Goal: Task Accomplishment & Management: Manage account settings

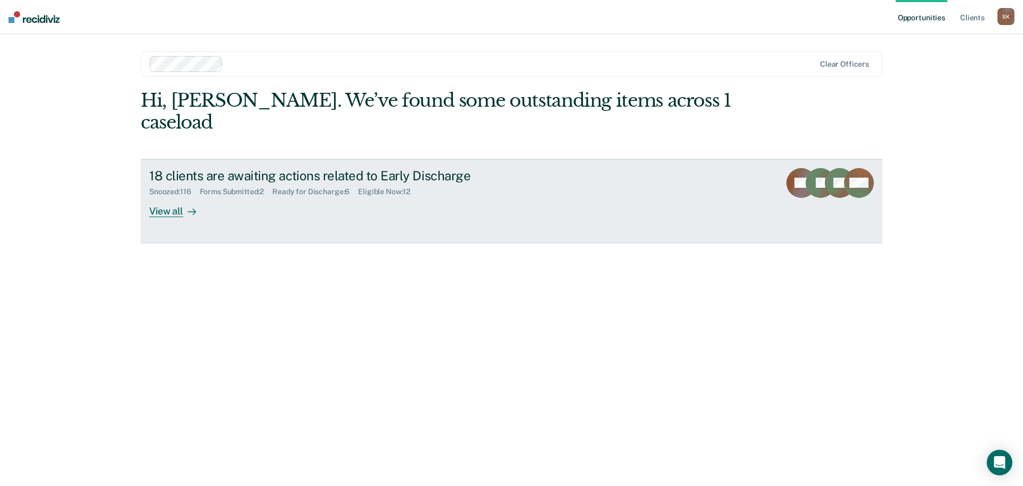
click at [175, 196] on div "View all" at bounding box center [179, 206] width 60 height 21
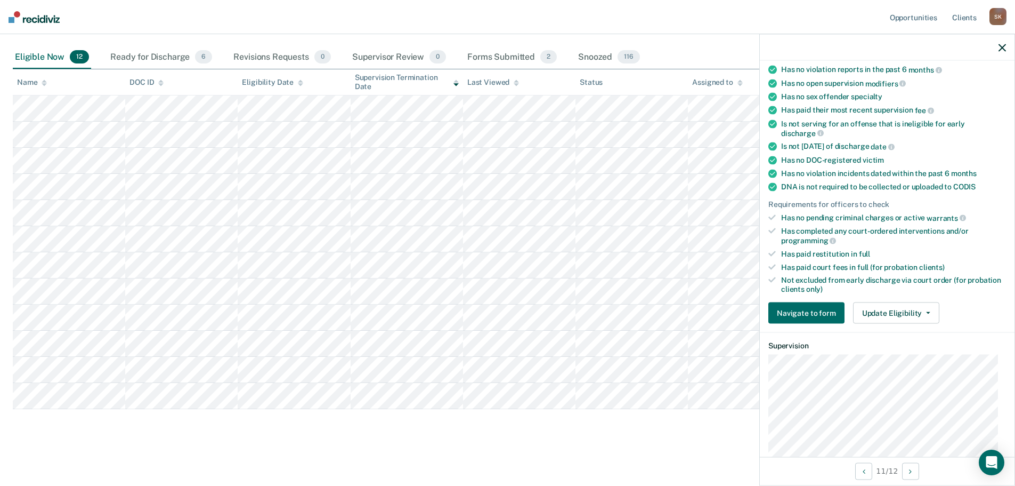
scroll to position [160, 0]
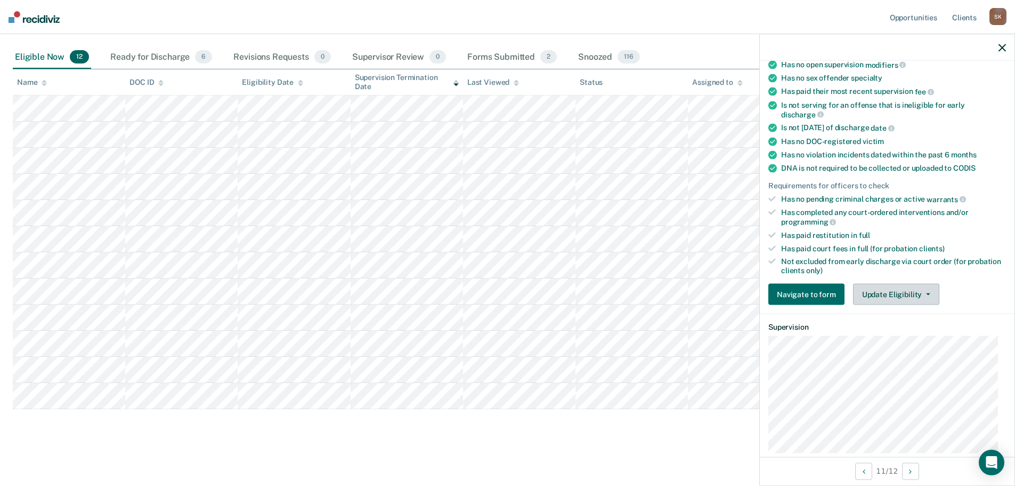
click at [886, 284] on button "Update Eligibility" at bounding box center [896, 294] width 86 height 21
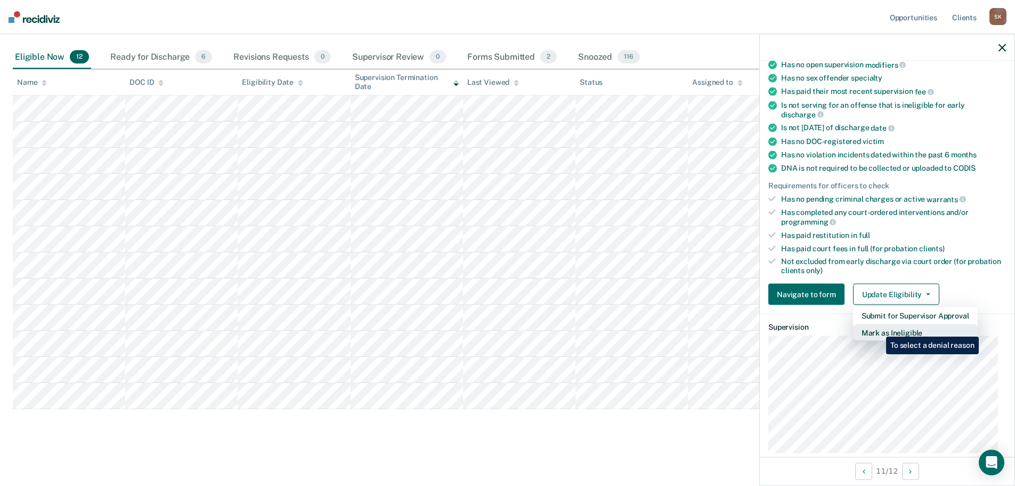
click at [878, 328] on button "Mark as Ineligible" at bounding box center [915, 332] width 125 height 17
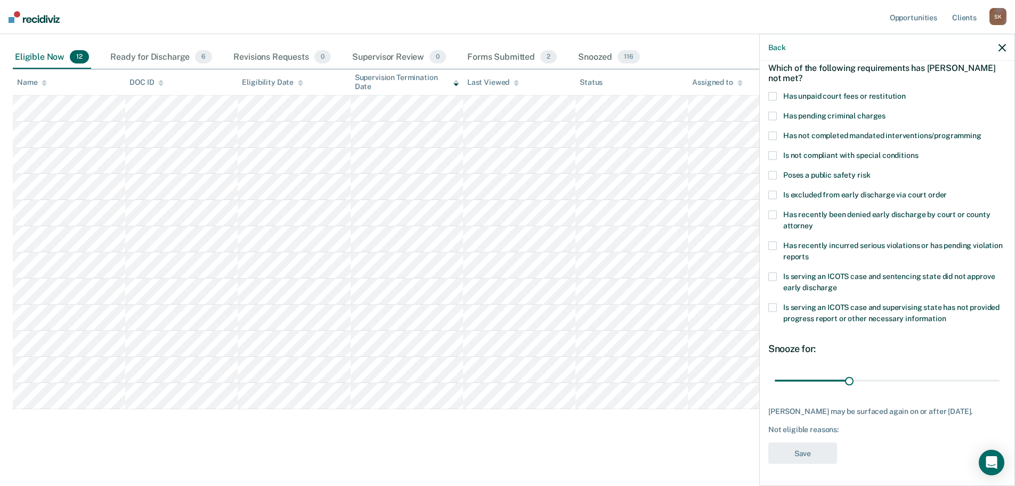
scroll to position [58, 0]
click at [801, 131] on span "Has not completed mandated interventions/programming" at bounding box center [882, 135] width 198 height 9
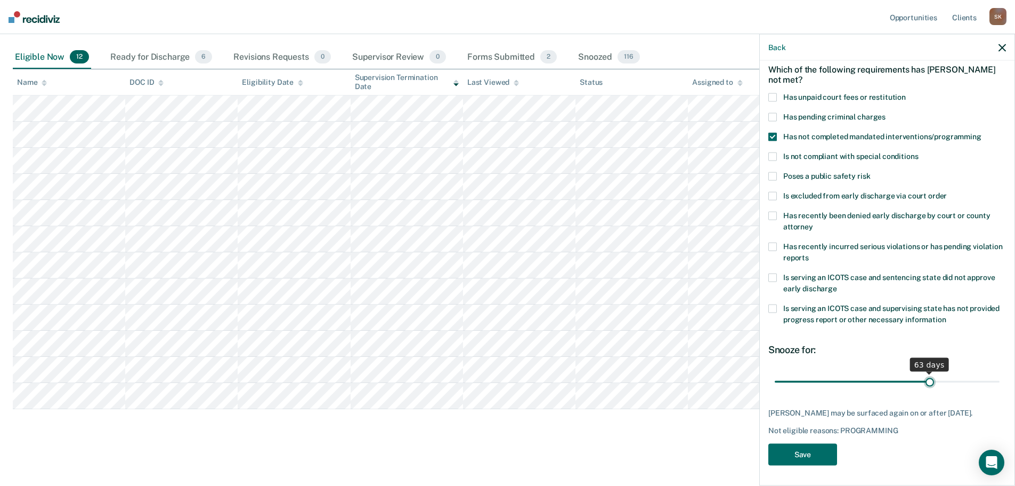
drag, startPoint x: 845, startPoint y: 371, endPoint x: 924, endPoint y: 367, distance: 79.0
type input "63"
click at [924, 372] on input "range" at bounding box center [887, 381] width 225 height 19
click at [808, 446] on button "Save" at bounding box center [802, 454] width 69 height 22
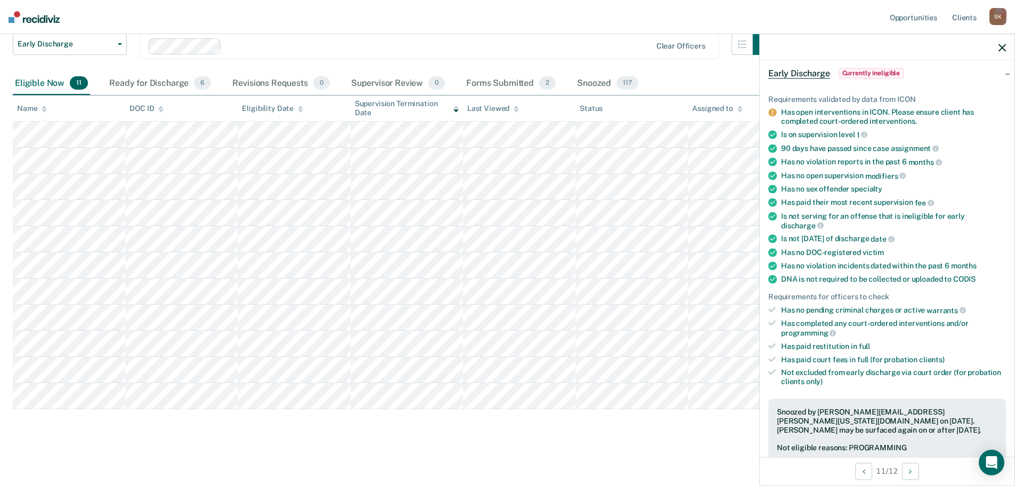
click at [1000, 51] on icon "button" at bounding box center [1002, 47] width 7 height 7
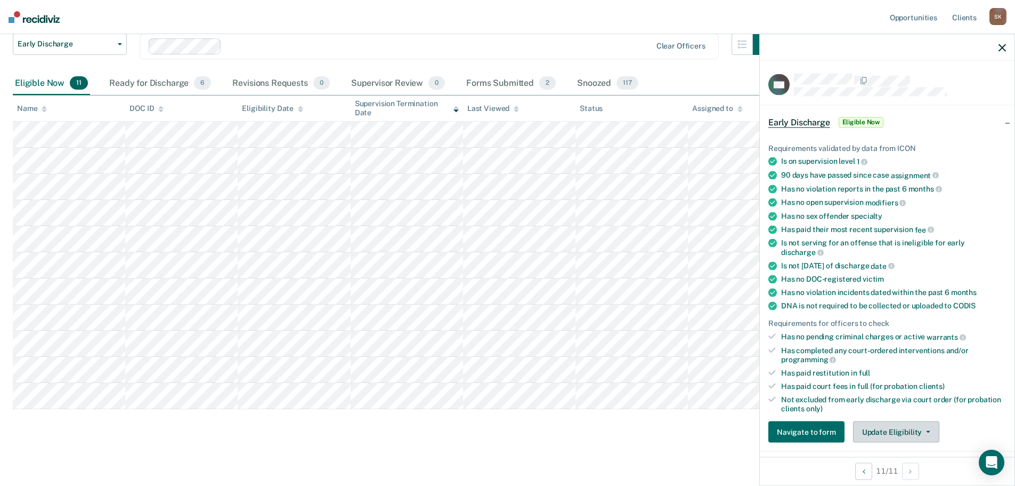
click at [885, 421] on button "Update Eligibility" at bounding box center [896, 431] width 86 height 21
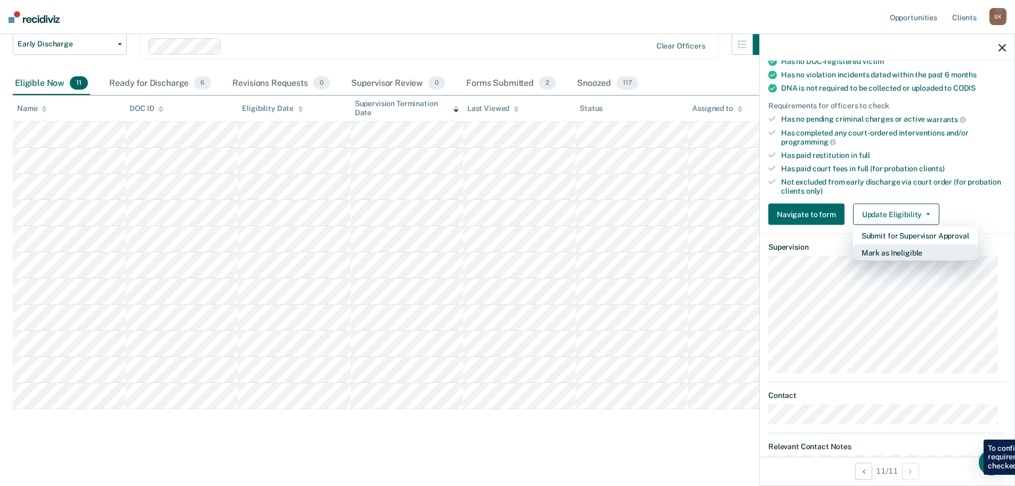
click at [890, 258] on button "Mark as Ineligible" at bounding box center [915, 252] width 125 height 17
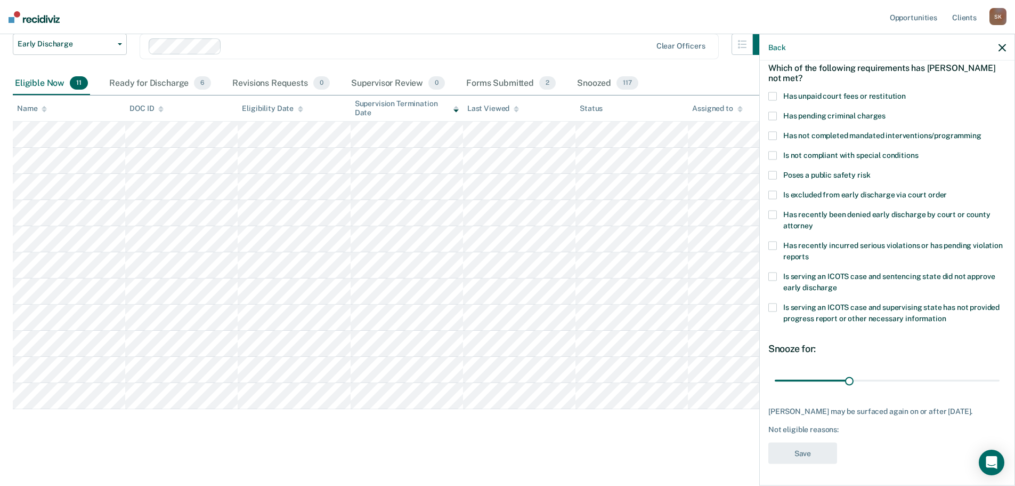
scroll to position [58, 0]
click at [772, 131] on span at bounding box center [772, 135] width 9 height 9
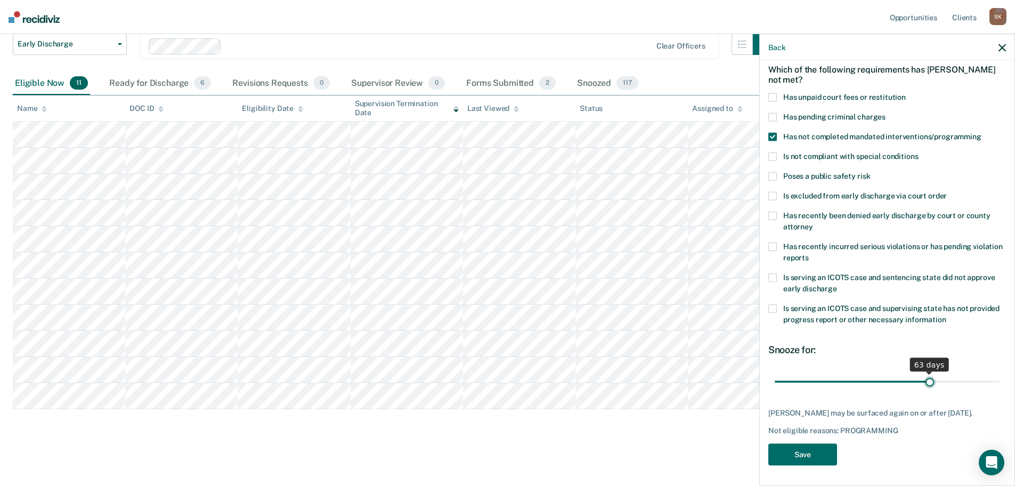
drag, startPoint x: 846, startPoint y: 373, endPoint x: 925, endPoint y: 373, distance: 78.9
type input "63"
click at [925, 373] on input "range" at bounding box center [887, 381] width 225 height 19
click at [804, 449] on button "Save" at bounding box center [802, 454] width 69 height 22
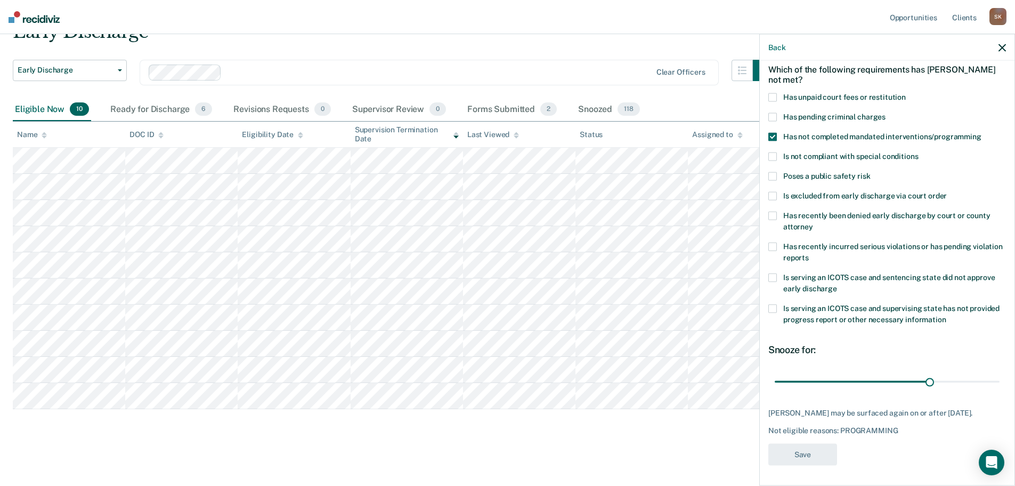
scroll to position [53, 0]
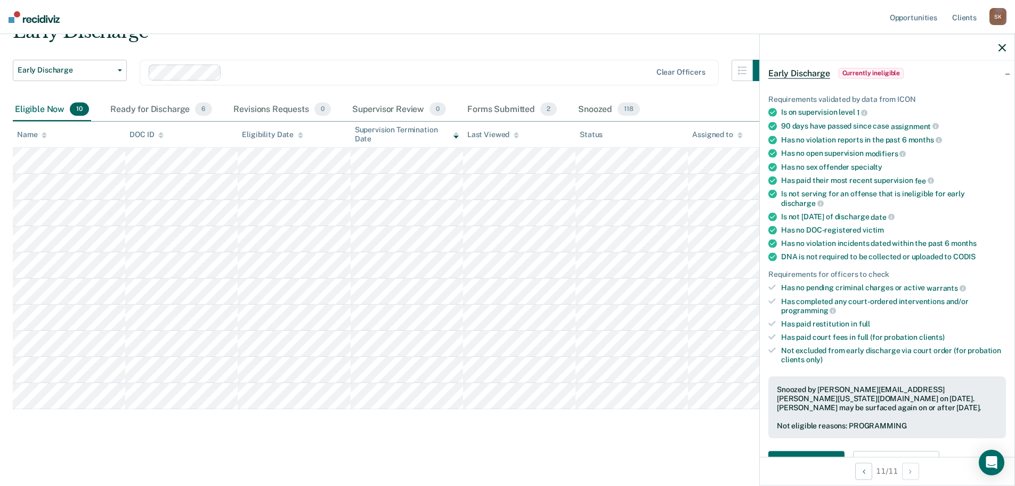
click at [993, 48] on div at bounding box center [887, 47] width 255 height 27
click at [998, 43] on div at bounding box center [887, 47] width 255 height 27
click at [998, 52] on div at bounding box center [887, 47] width 255 height 27
click at [1002, 52] on div at bounding box center [887, 47] width 255 height 27
click at [1005, 50] on icon "button" at bounding box center [1002, 47] width 7 height 7
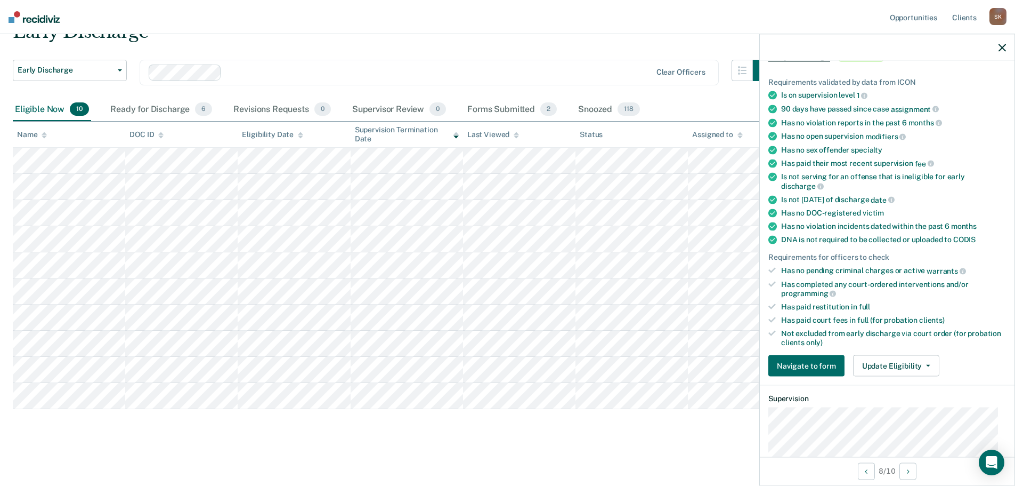
scroll to position [160, 0]
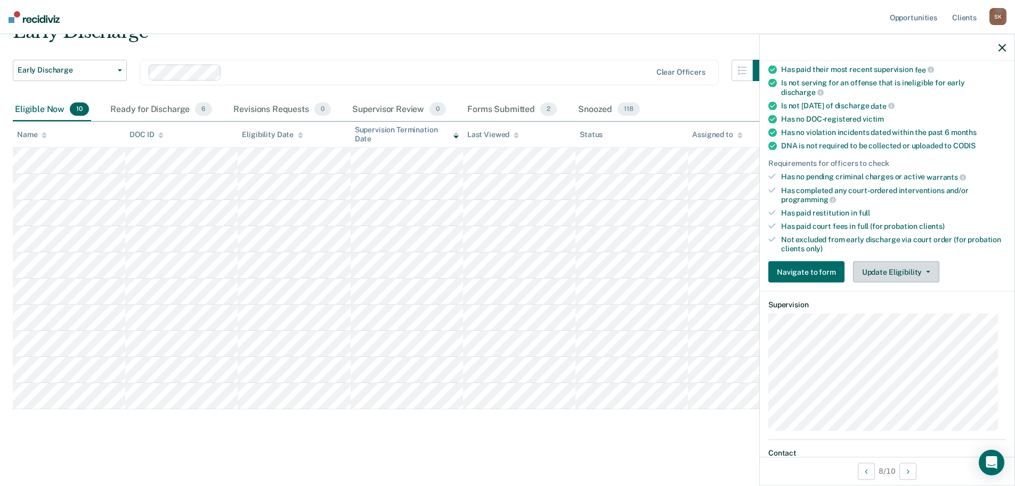
click at [894, 276] on button "Update Eligibility" at bounding box center [896, 271] width 86 height 21
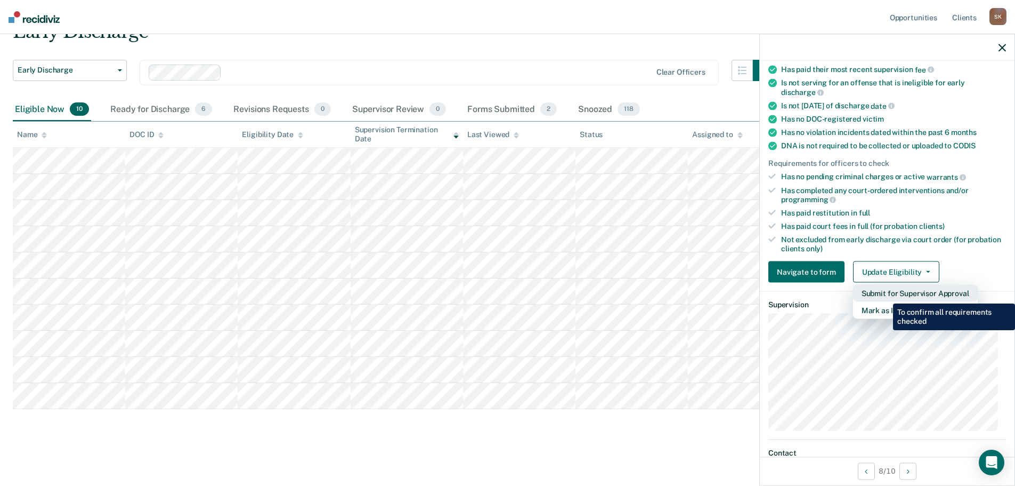
click at [885, 296] on button "Submit for Supervisor Approval" at bounding box center [915, 293] width 125 height 17
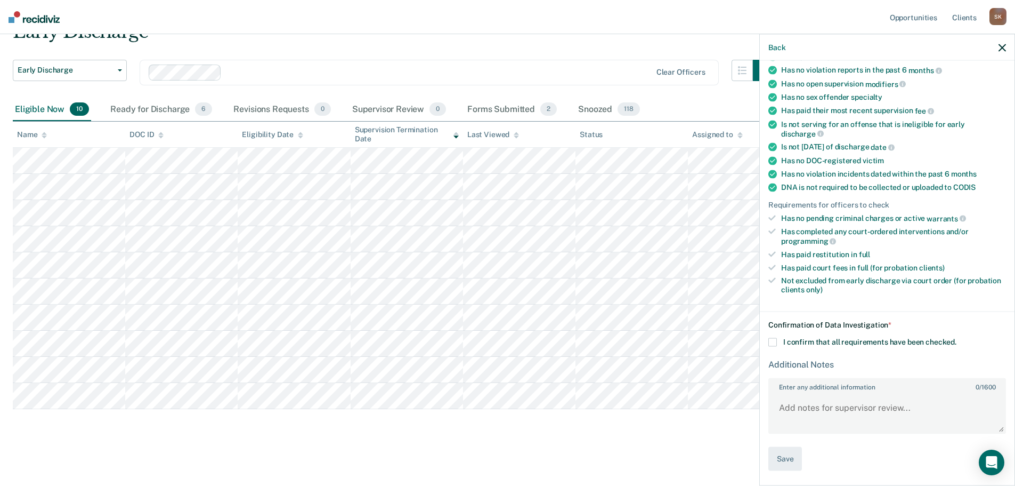
scroll to position [117, 0]
click at [784, 345] on span "I confirm that all requirements have been checked." at bounding box center [869, 342] width 173 height 9
click at [957, 339] on input "I confirm that all requirements have been checked." at bounding box center [957, 339] width 0 height 0
click at [996, 47] on div "Back" at bounding box center [887, 47] width 255 height 27
click at [1004, 47] on icon "button" at bounding box center [1002, 47] width 7 height 7
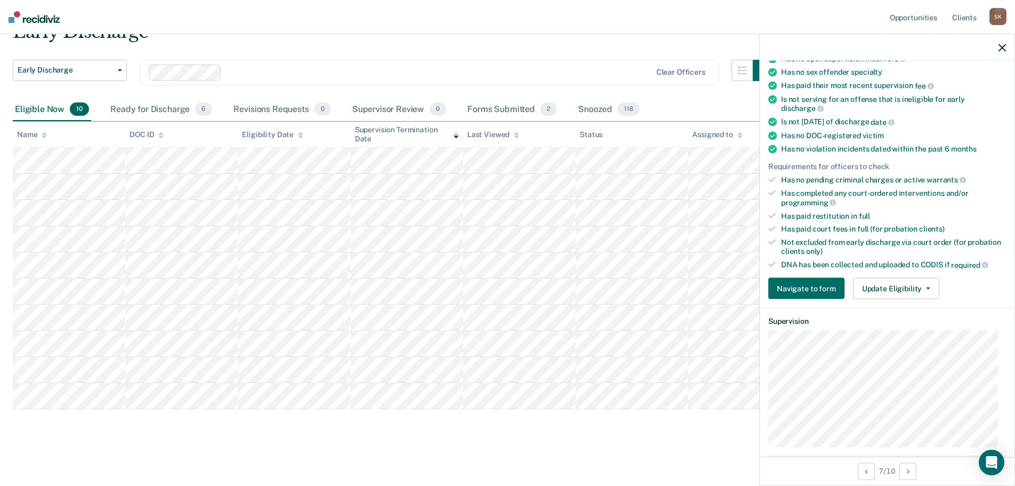
scroll to position [213, 0]
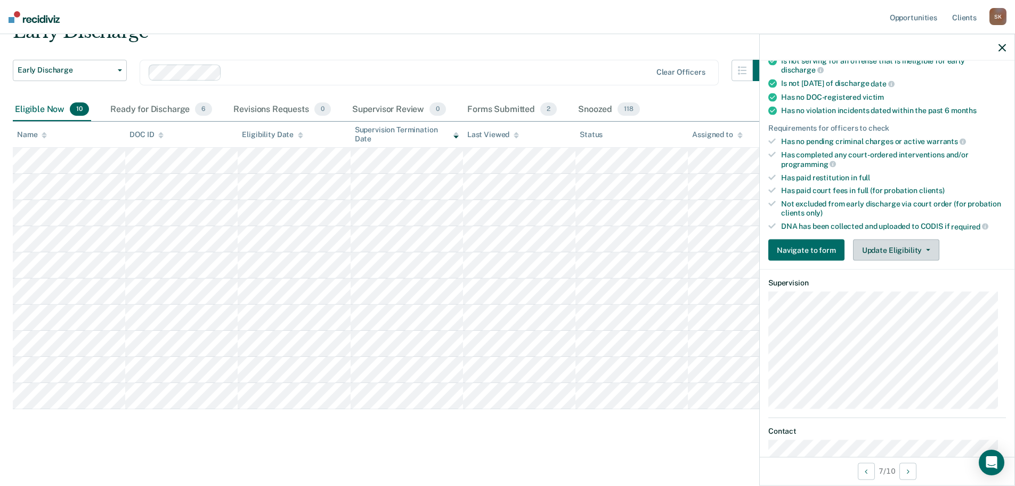
click at [902, 249] on button "Update Eligibility" at bounding box center [896, 249] width 86 height 21
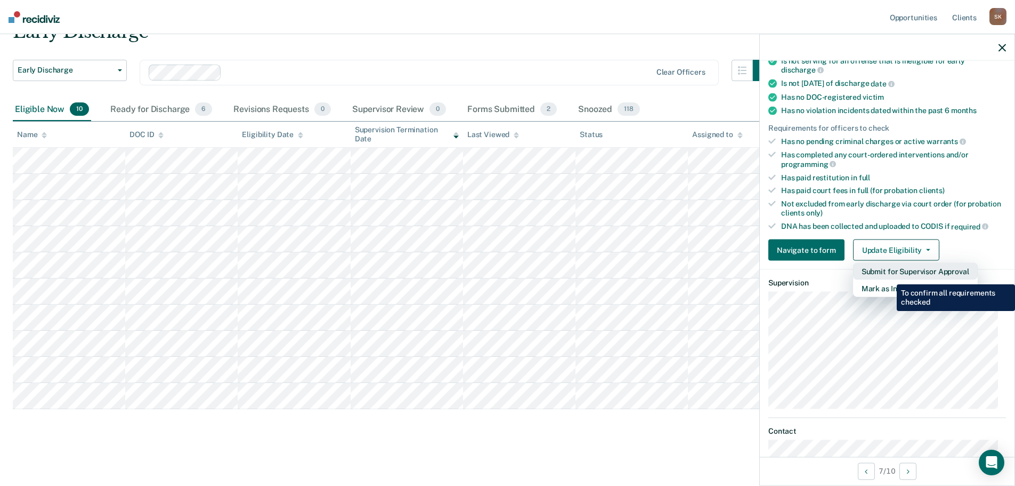
click at [889, 276] on button "Submit for Supervisor Approval" at bounding box center [915, 271] width 125 height 17
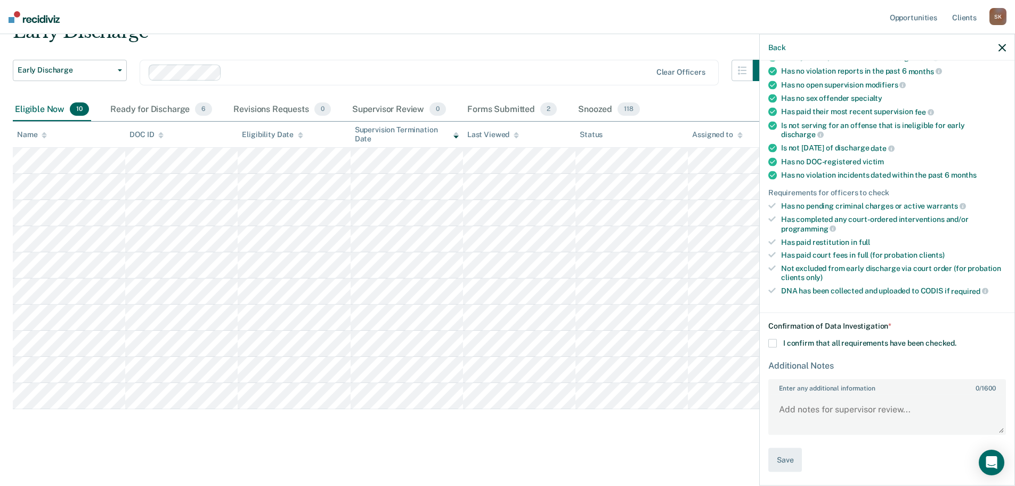
click at [787, 346] on label "I confirm that all requirements have been checked." at bounding box center [887, 343] width 238 height 9
click at [957, 339] on input "I confirm that all requirements have been checked." at bounding box center [957, 339] width 0 height 0
click at [771, 460] on button "Save" at bounding box center [785, 460] width 34 height 24
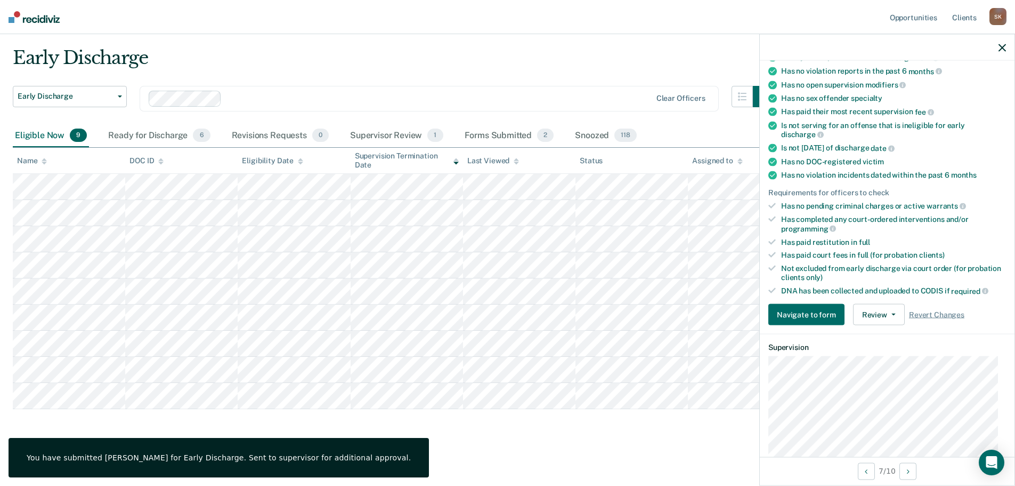
scroll to position [117, 0]
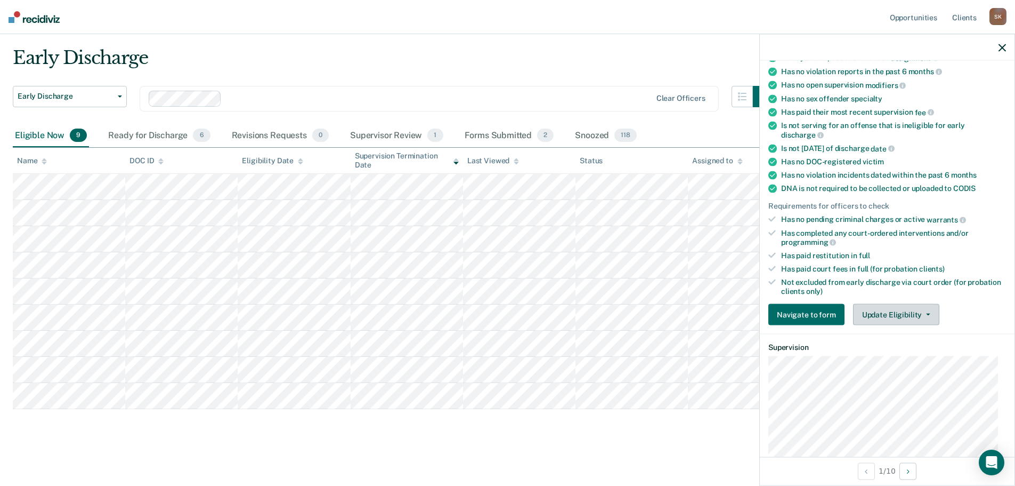
click at [871, 311] on button "Update Eligibility" at bounding box center [896, 314] width 86 height 21
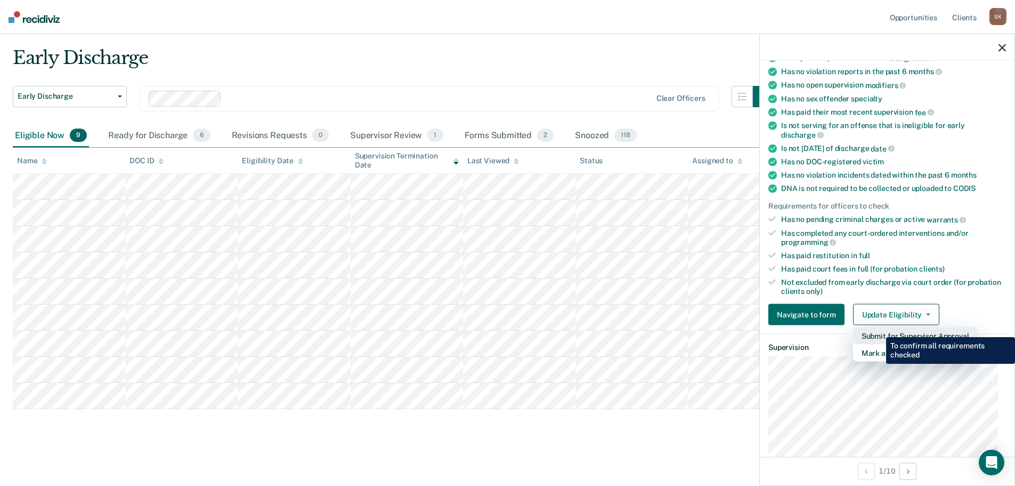
click at [878, 329] on button "Submit for Supervisor Approval" at bounding box center [915, 335] width 125 height 17
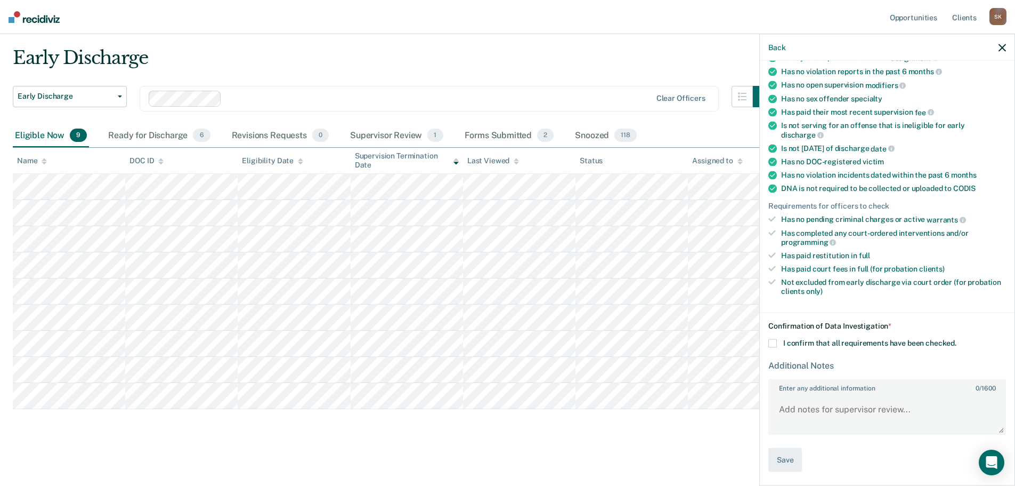
click at [830, 345] on span "I confirm that all requirements have been checked." at bounding box center [869, 342] width 173 height 9
click at [957, 339] on input "I confirm that all requirements have been checked." at bounding box center [957, 339] width 0 height 0
click at [793, 451] on button "Save" at bounding box center [785, 460] width 34 height 24
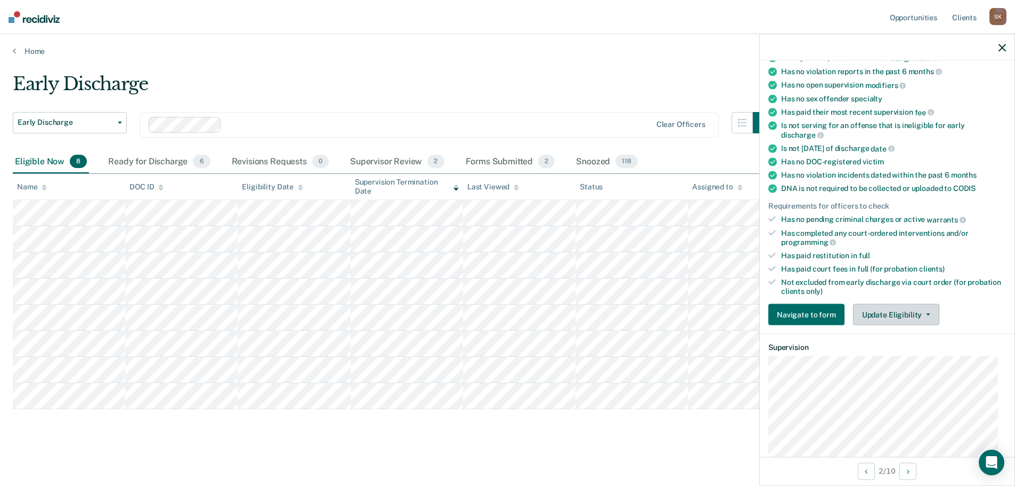
click at [895, 311] on button "Update Eligibility" at bounding box center [896, 314] width 86 height 21
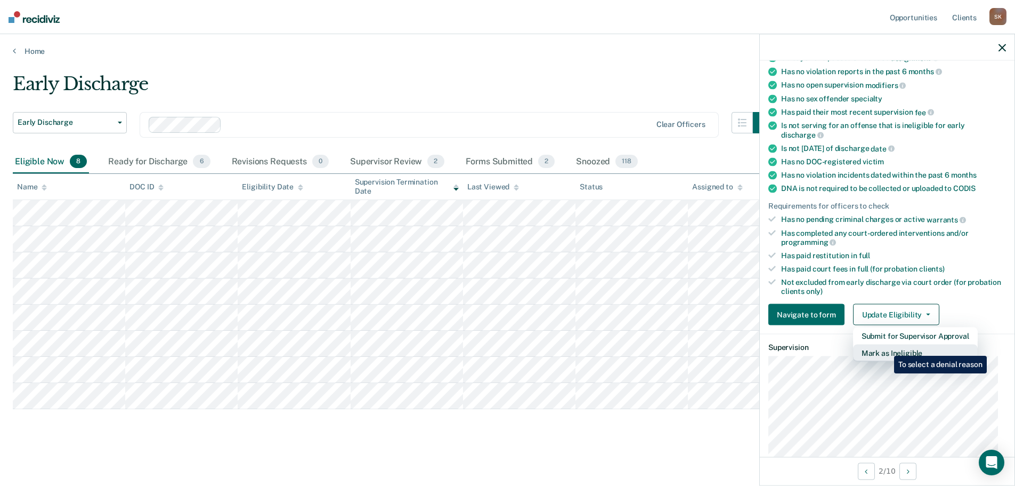
click at [886, 347] on button "Mark as Ineligible" at bounding box center [915, 352] width 125 height 17
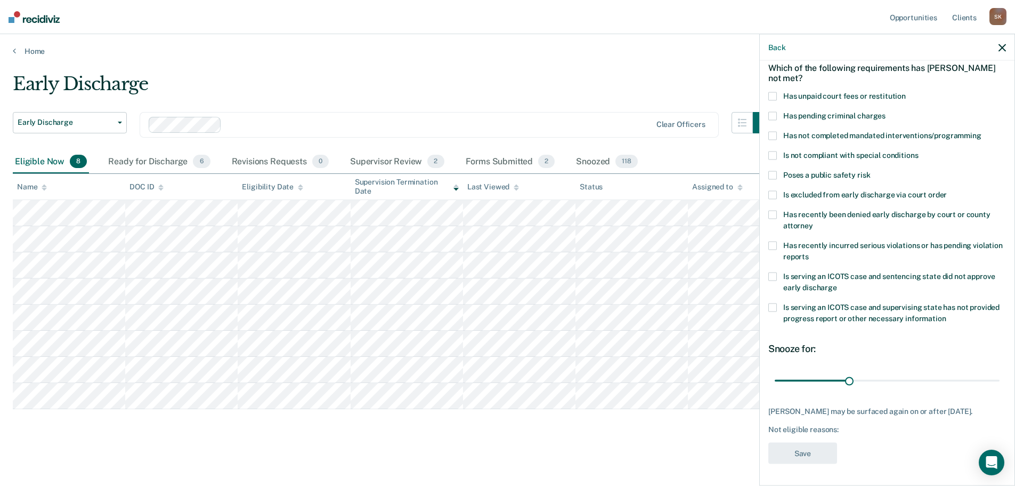
scroll to position [49, 0]
click at [773, 135] on span at bounding box center [772, 137] width 9 height 9
drag, startPoint x: 846, startPoint y: 377, endPoint x: 826, endPoint y: 373, distance: 20.7
type input "21"
click at [826, 373] on input "range" at bounding box center [887, 381] width 225 height 19
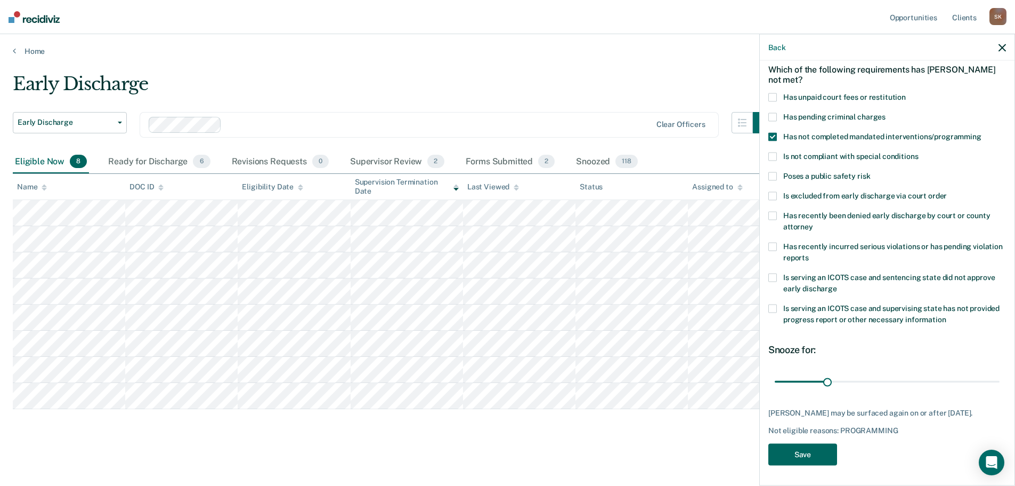
click at [805, 454] on button "Save" at bounding box center [802, 454] width 69 height 22
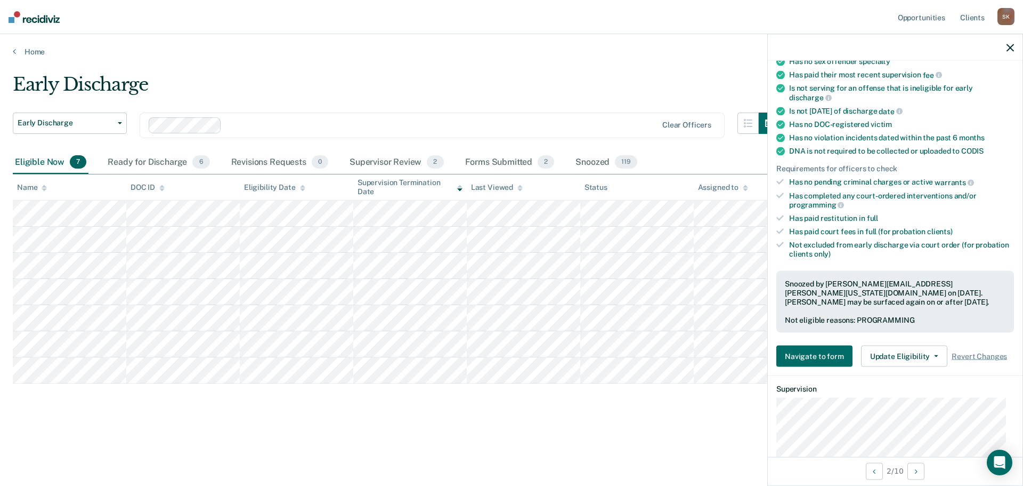
scroll to position [156, 0]
click at [925, 344] on button "Update Eligibility" at bounding box center [904, 354] width 86 height 21
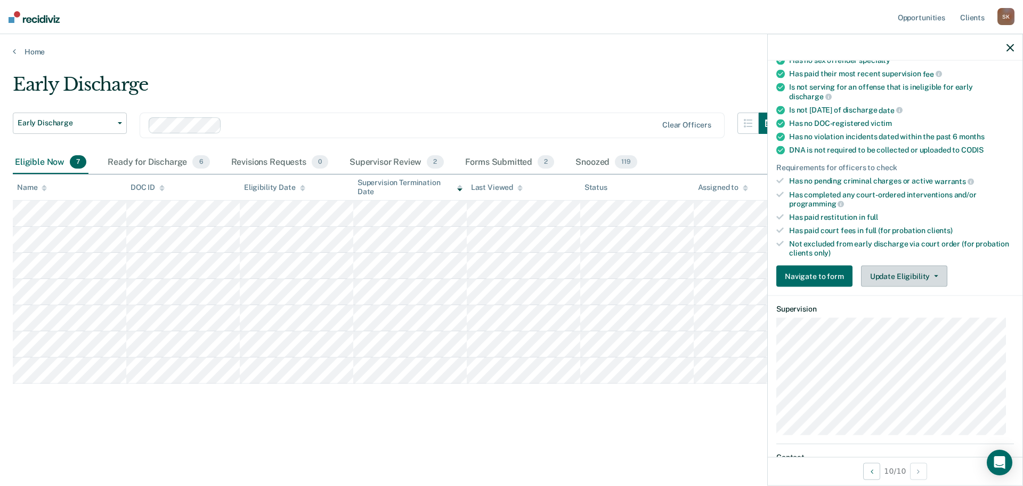
click at [923, 274] on button "Update Eligibility" at bounding box center [904, 275] width 86 height 21
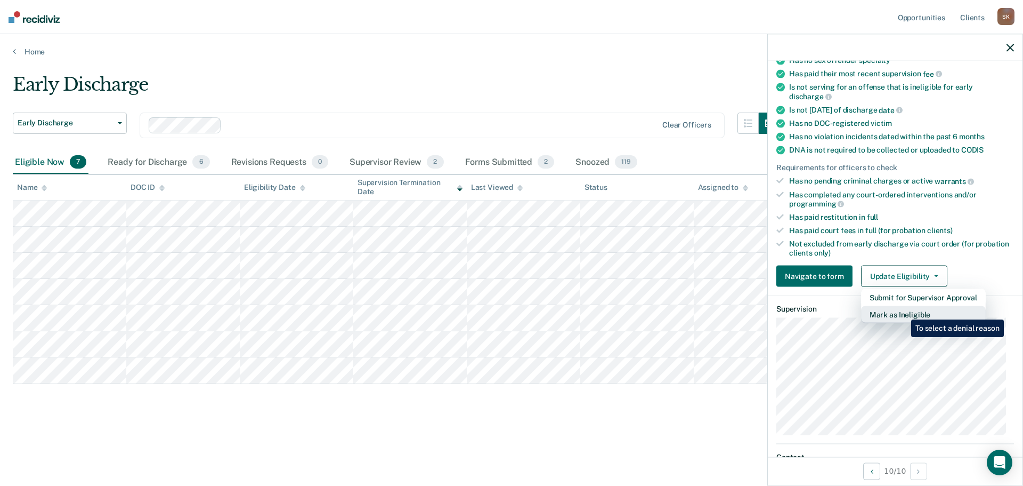
click at [903, 311] on button "Mark as Ineligible" at bounding box center [923, 314] width 125 height 17
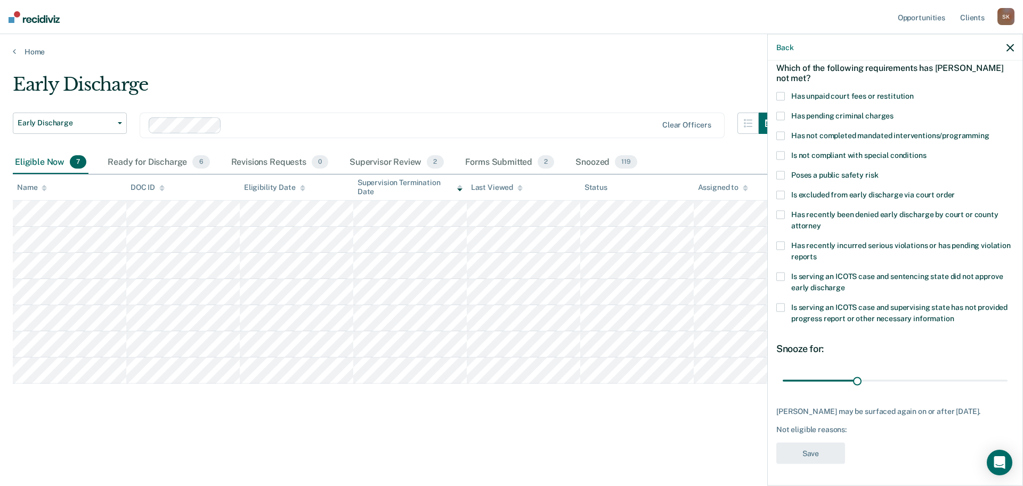
scroll to position [49, 0]
click at [781, 135] on span at bounding box center [780, 137] width 9 height 9
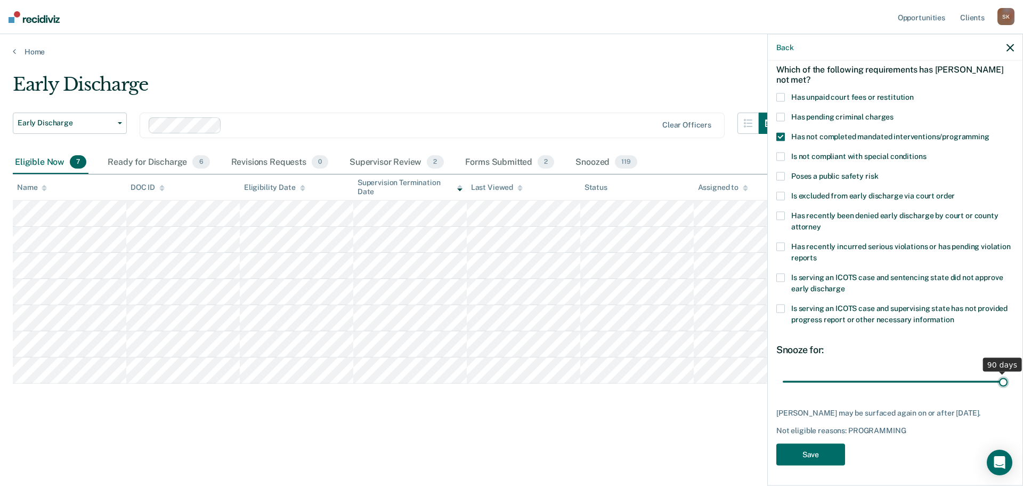
drag, startPoint x: 853, startPoint y: 385, endPoint x: 1009, endPoint y: 375, distance: 155.9
type input "90"
click at [1008, 375] on input "range" at bounding box center [895, 381] width 225 height 19
click at [829, 450] on button "Save" at bounding box center [810, 454] width 69 height 22
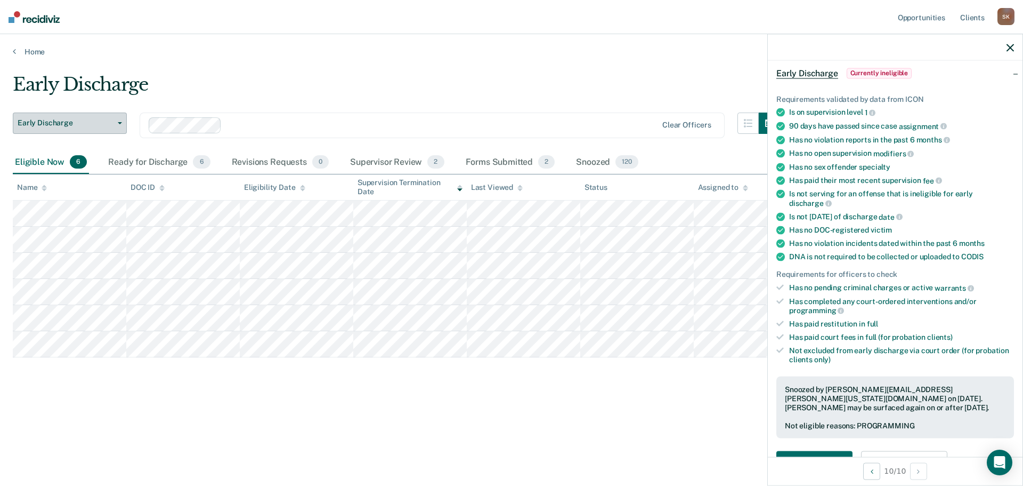
click at [96, 130] on button "Early Discharge" at bounding box center [70, 122] width 114 height 21
click at [197, 88] on div "Early Discharge" at bounding box center [396, 89] width 767 height 30
